Goal: Information Seeking & Learning: Learn about a topic

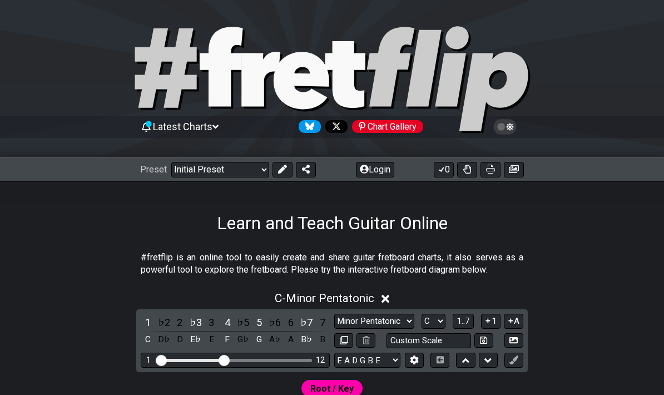
click at [253, 174] on select "Welcome to #fretflip! Initial Preset Custom Preset Minor Pentatonic Major Penta…" at bounding box center [220, 170] width 98 height 16
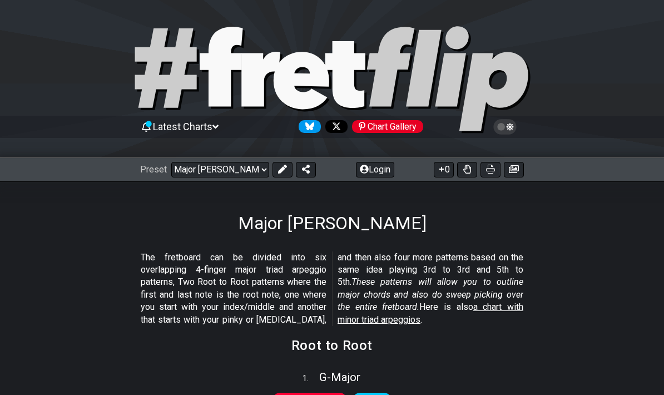
click at [254, 166] on select "Welcome to #fretflip! Initial Preset Custom Preset Minor Pentatonic Major Penta…" at bounding box center [220, 170] width 98 height 16
select select "/welcome"
select select "C"
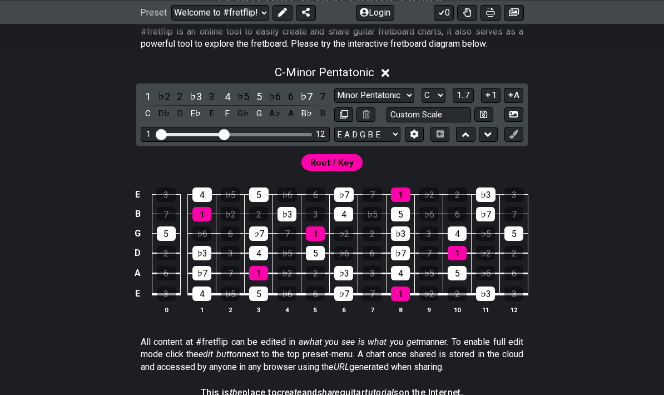
scroll to position [214, 0]
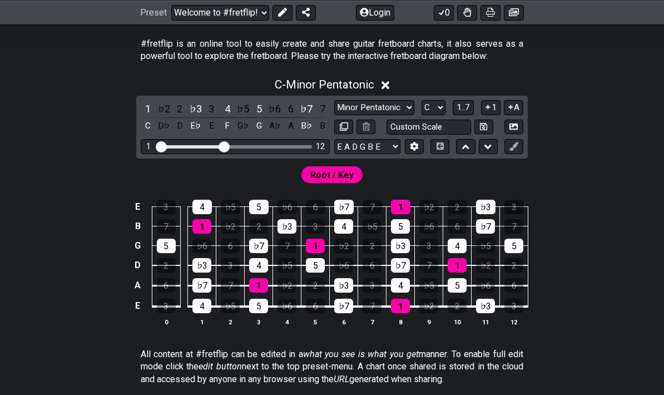
click at [391, 149] on select "E A D G B E E A D G B E E A D G B E B E A D F♯ B A D G C E A D A D G B E E♭ A♭ …" at bounding box center [367, 146] width 66 height 15
select select "E A D G B E"
click at [383, 109] on select "Minor Pentatonic Click to edit Minor Pentatonic Major Pentatonic Minor Blues Ma…" at bounding box center [374, 107] width 80 height 15
click at [263, 16] on select "Welcome to #fretflip! Initial Preset Custom Preset Minor Pentatonic Major Penta…" at bounding box center [220, 12] width 98 height 16
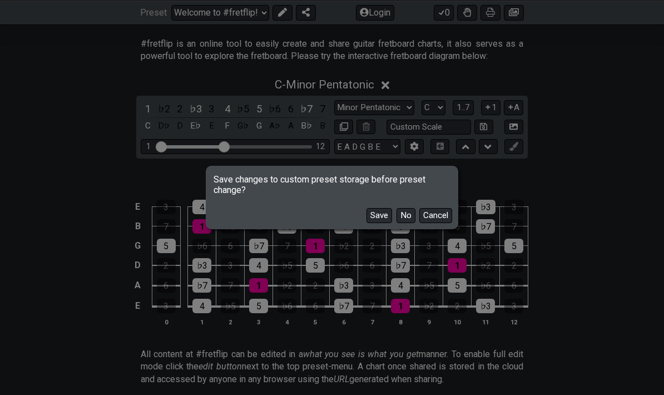
click at [398, 213] on button "No" at bounding box center [406, 215] width 19 height 15
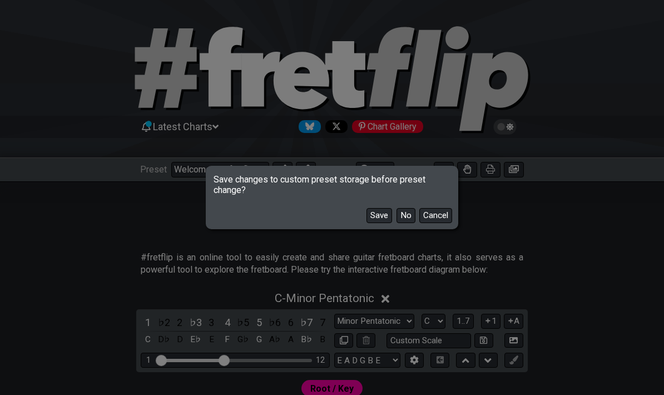
select select "/musical-notes-explained"
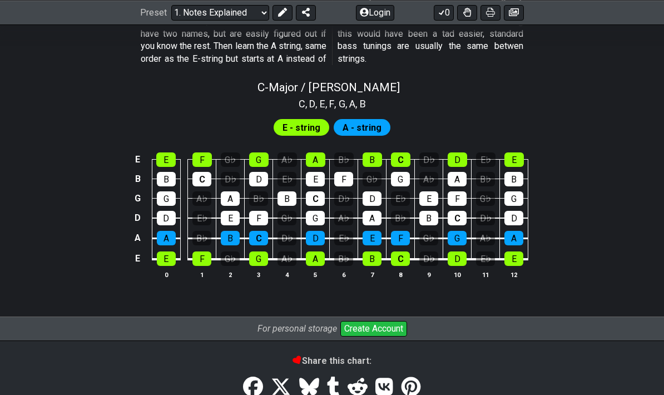
scroll to position [1113, 0]
